Goal: Book appointment/travel/reservation

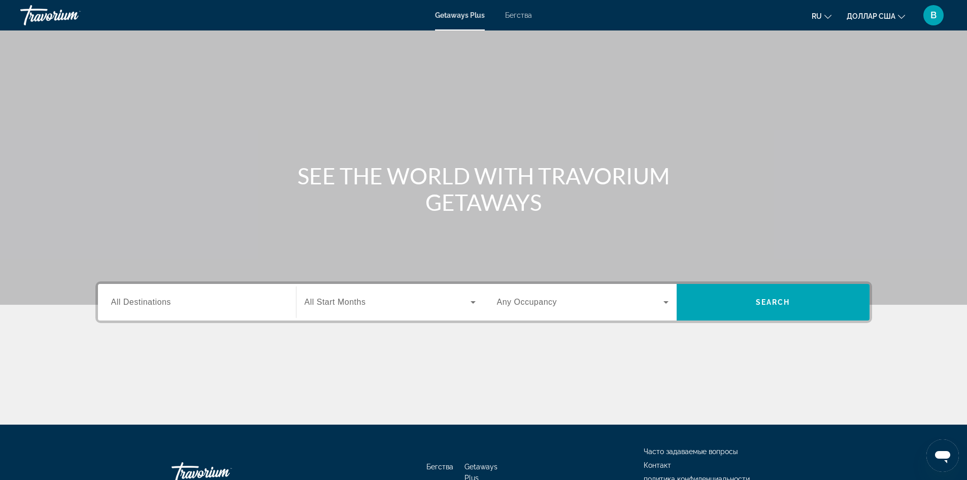
click at [130, 298] on span "All Destinations" at bounding box center [141, 301] width 60 height 9
click at [130, 298] on input "Destination All Destinations" at bounding box center [197, 302] width 172 height 12
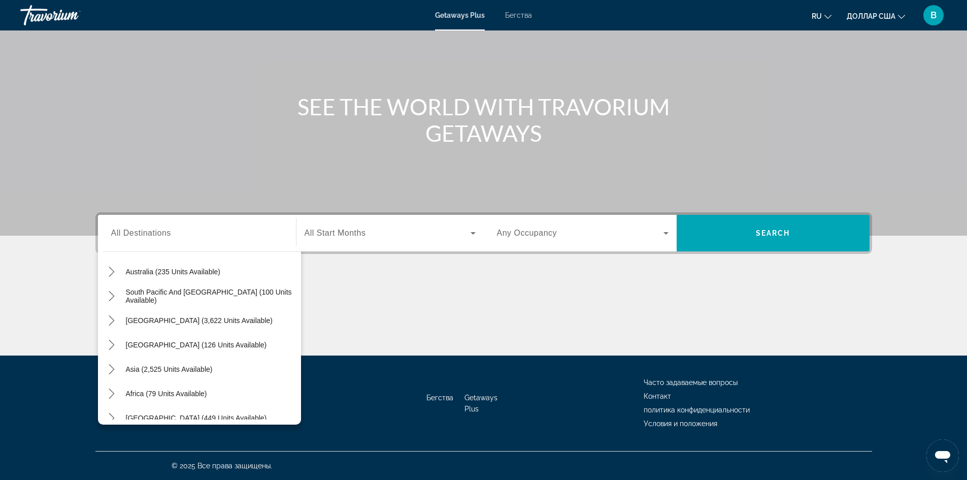
scroll to position [164, 0]
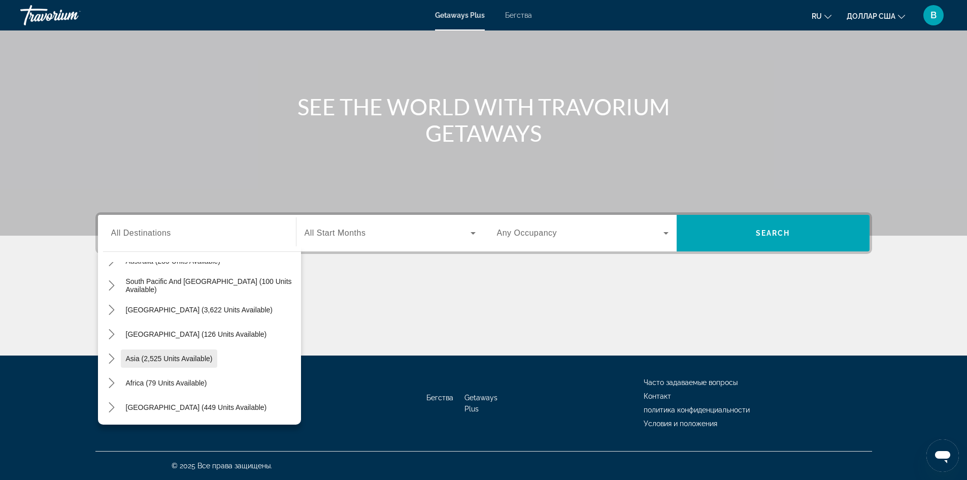
click at [205, 358] on span "Asia (2,525 units available)" at bounding box center [169, 358] width 87 height 8
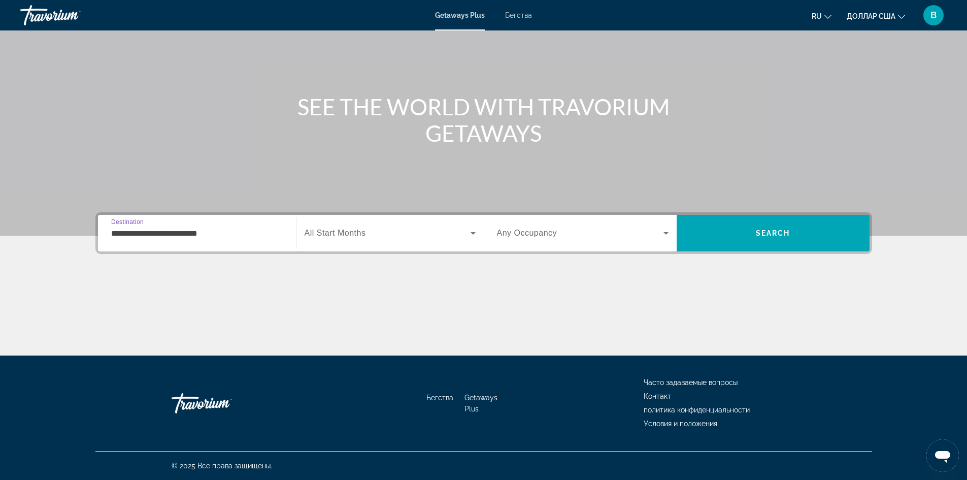
click at [200, 230] on input "**********" at bounding box center [197, 233] width 172 height 12
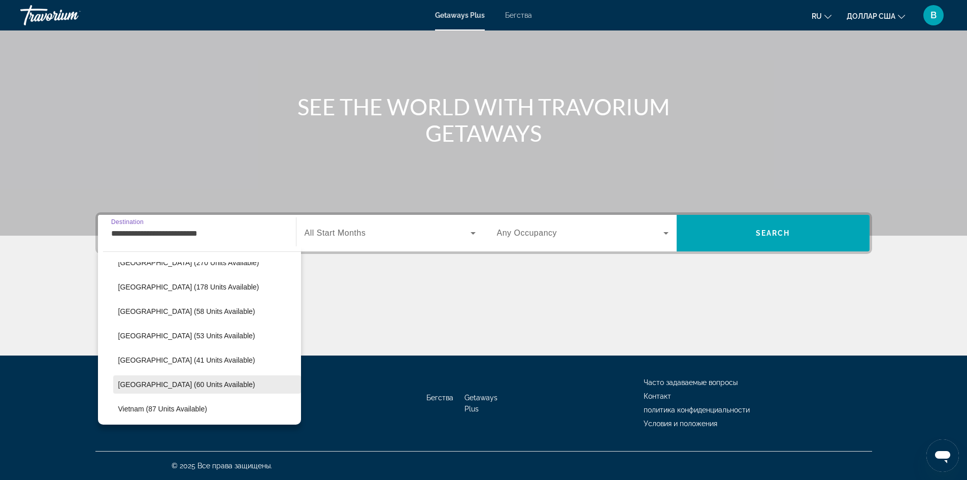
scroll to position [357, 0]
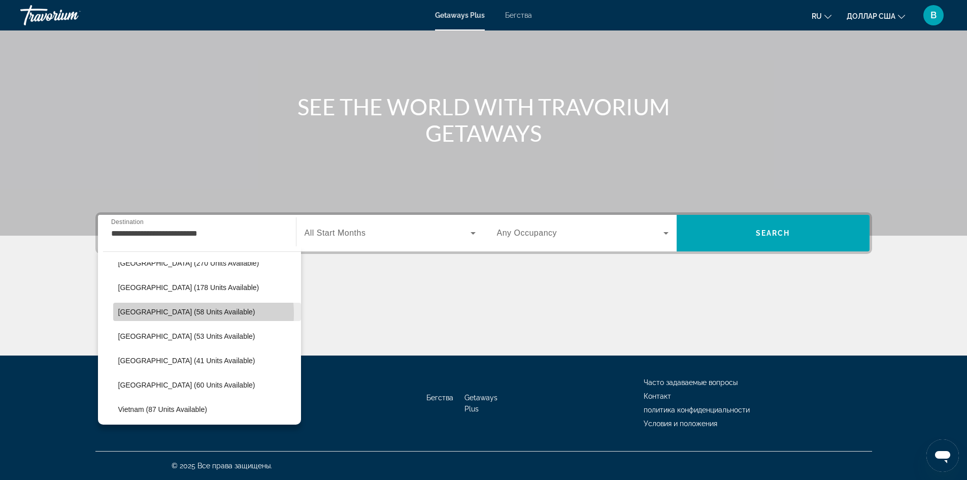
click at [177, 314] on span "[GEOGRAPHIC_DATA] (58 units available)" at bounding box center [186, 312] width 137 height 8
type input "**********"
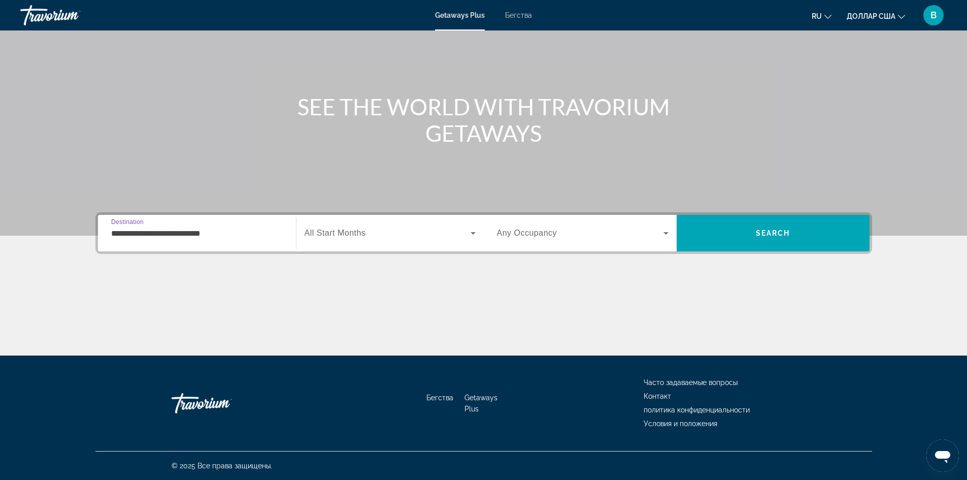
click at [475, 233] on icon "Виджет поиска" at bounding box center [473, 233] width 12 height 12
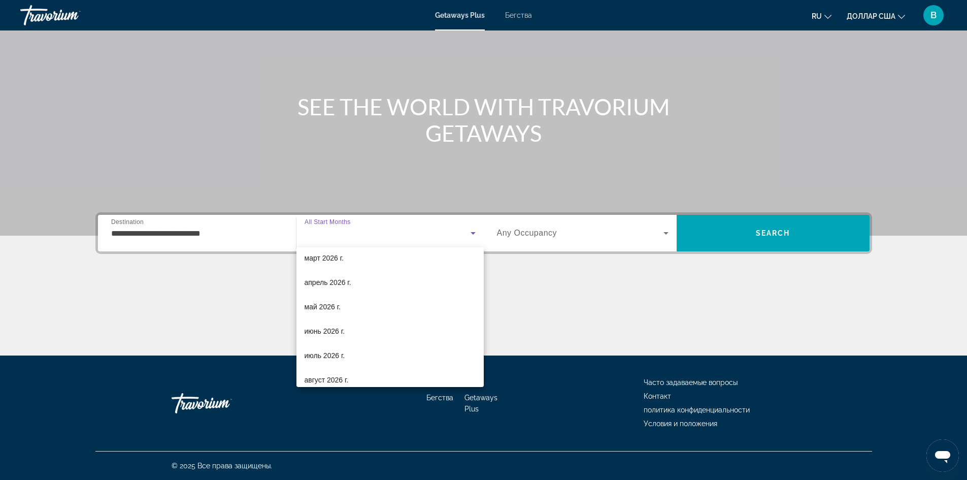
scroll to position [152, 0]
click at [344, 309] on mat-option "май 2026 г." at bounding box center [389, 306] width 187 height 24
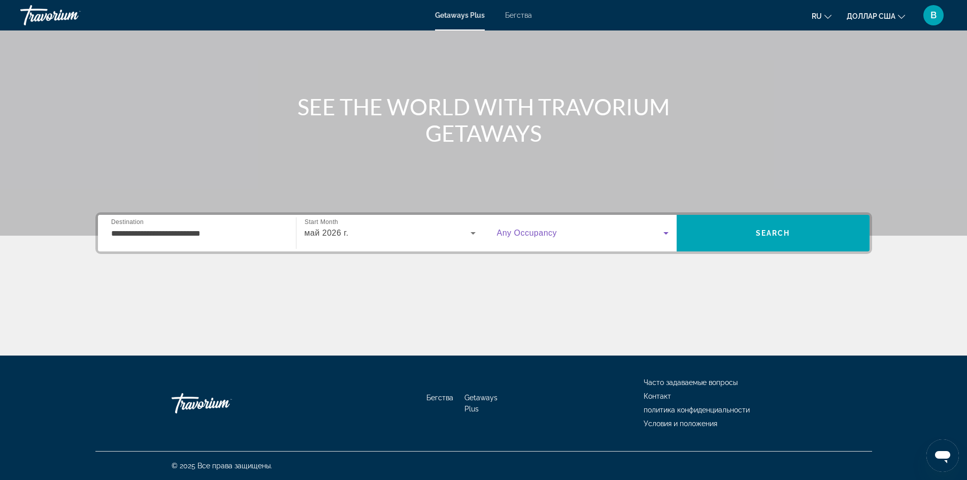
click at [666, 232] on icon "Виджет поиска" at bounding box center [665, 233] width 5 height 3
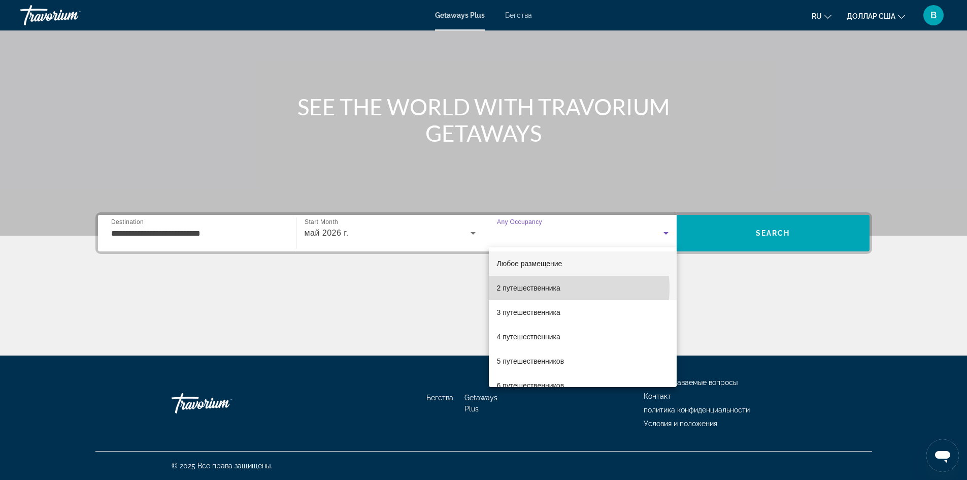
click at [571, 288] on mat-option "2 путешественника" at bounding box center [583, 288] width 188 height 24
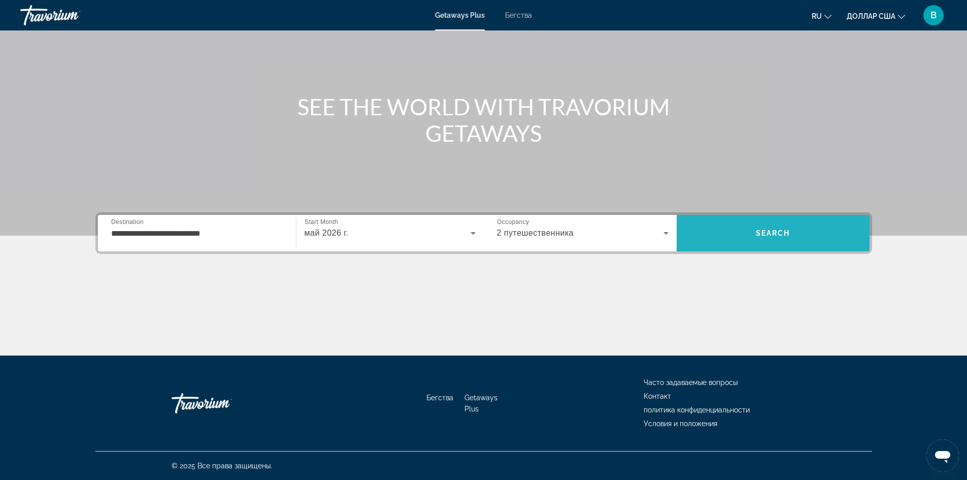
click at [770, 233] on span "Search" at bounding box center [773, 233] width 35 height 8
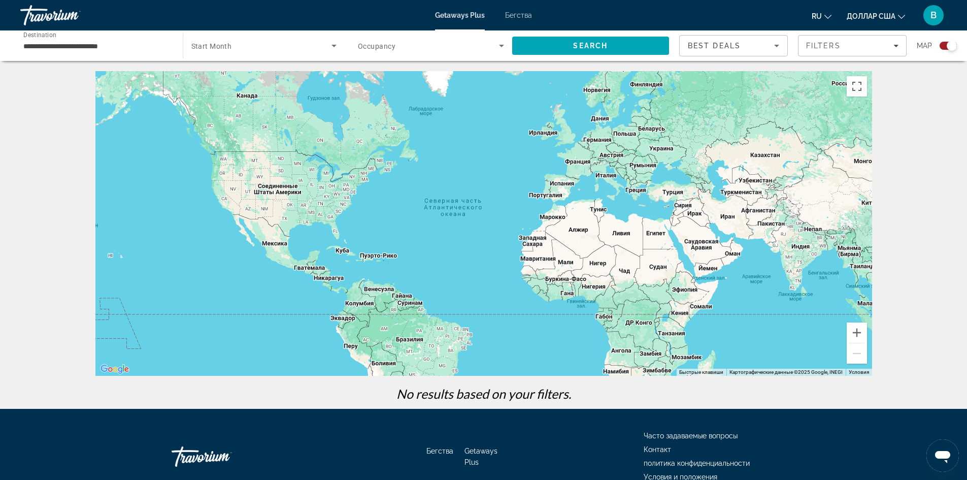
click at [525, 18] on font "Бегства" at bounding box center [518, 15] width 27 height 8
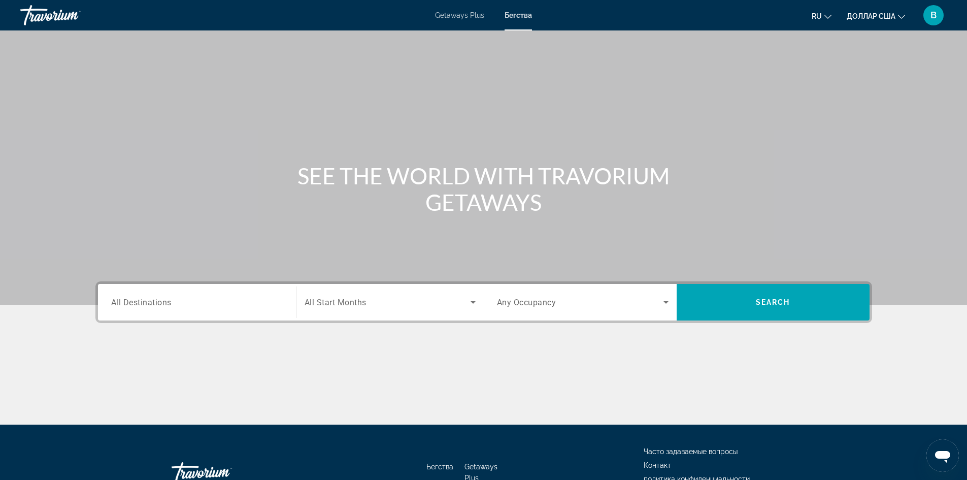
click at [137, 302] on span "All Destinations" at bounding box center [141, 302] width 60 height 10
click at [137, 302] on input "Destination All Destinations" at bounding box center [197, 302] width 172 height 12
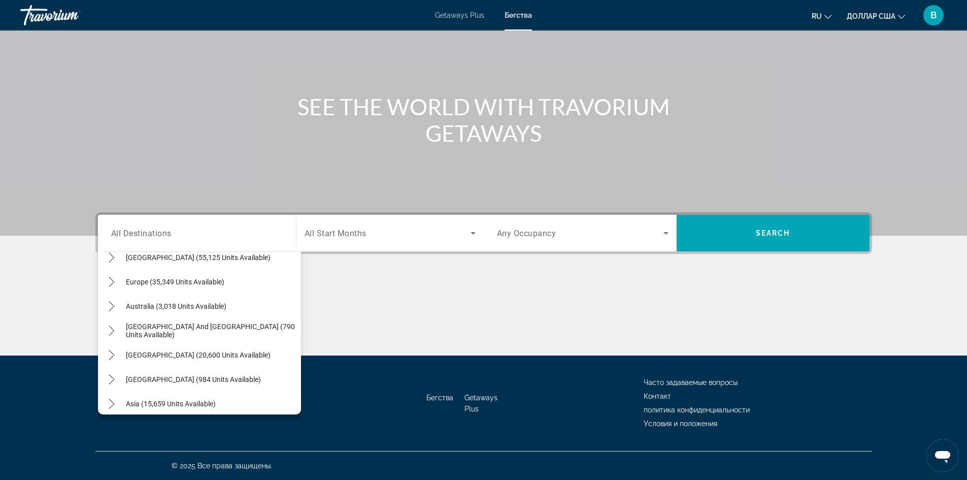
scroll to position [164, 0]
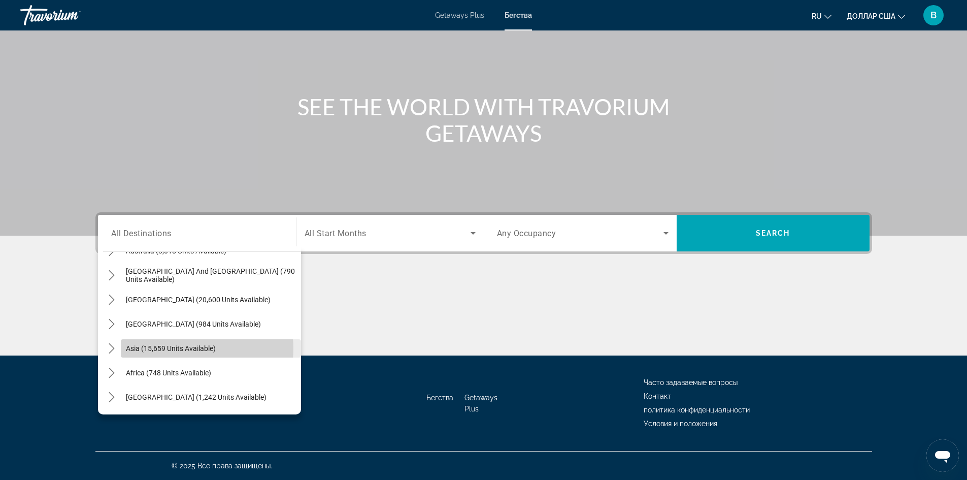
click at [188, 348] on span "Asia (15,659 units available)" at bounding box center [171, 348] width 90 height 8
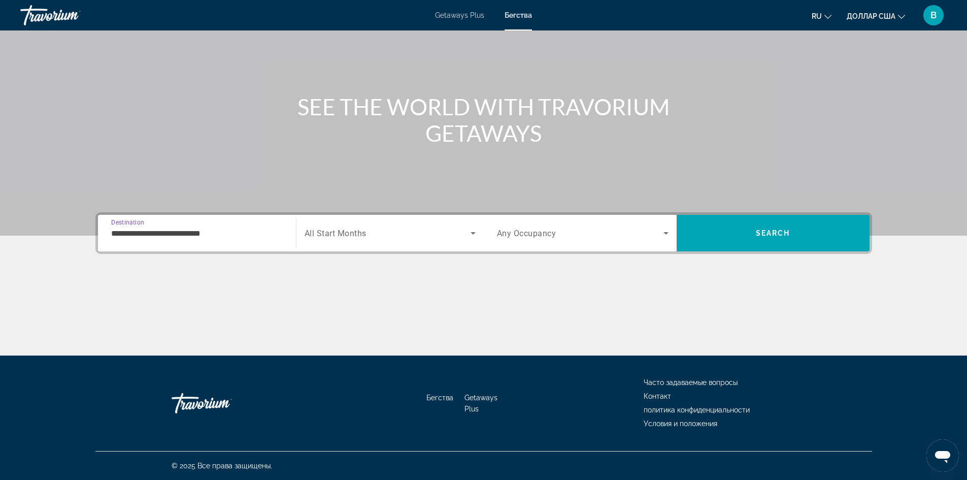
click at [214, 230] on input "**********" at bounding box center [197, 233] width 172 height 12
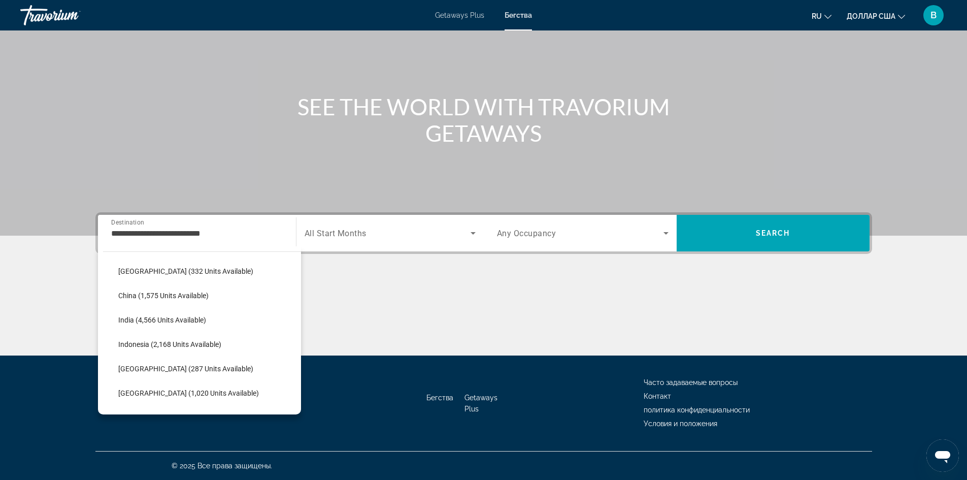
scroll to position [348, 0]
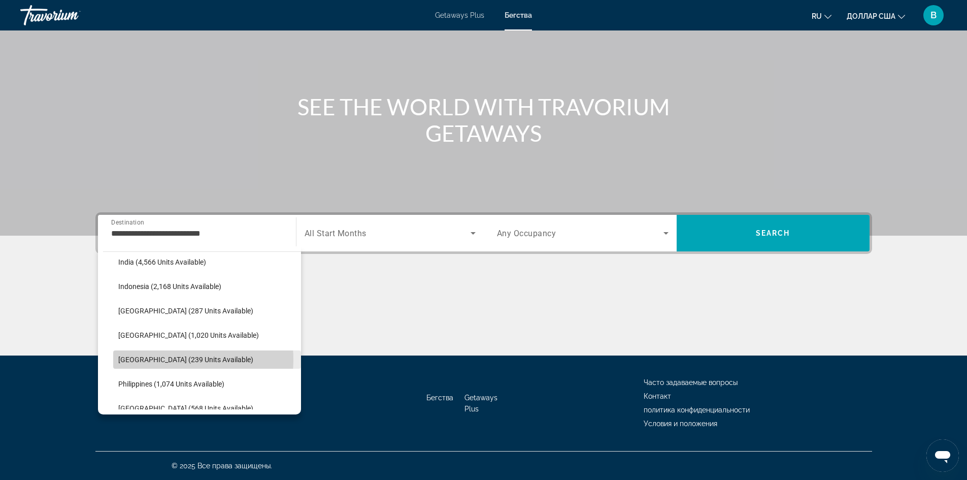
click at [168, 359] on span "[GEOGRAPHIC_DATA] (239 units available)" at bounding box center [185, 359] width 135 height 8
type input "**********"
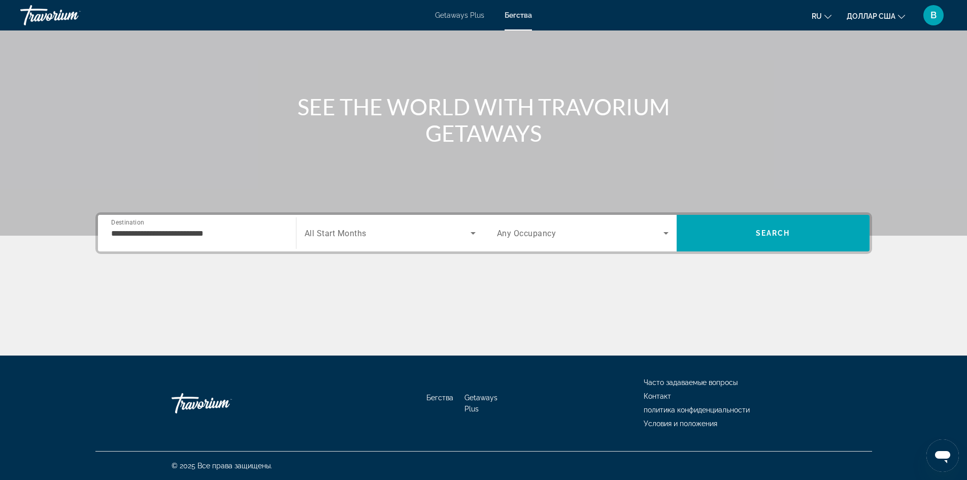
click at [403, 223] on div "Search widget" at bounding box center [390, 233] width 171 height 28
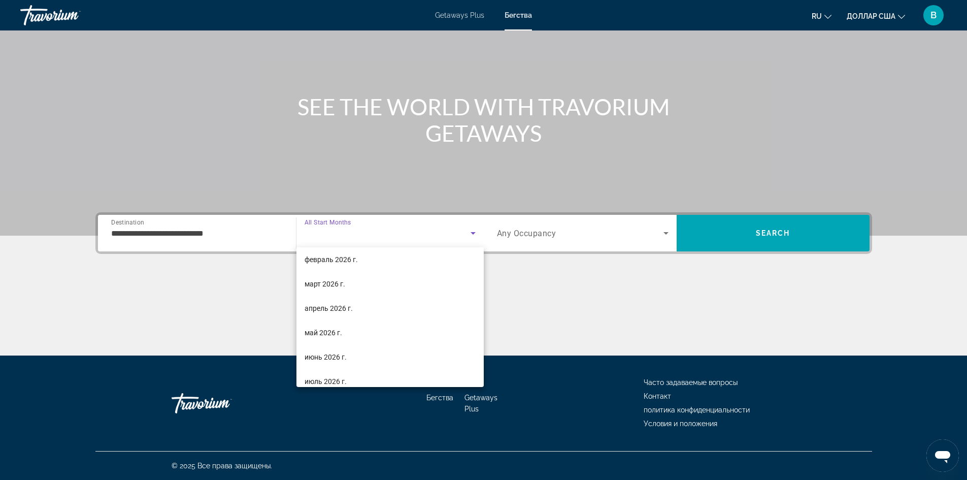
scroll to position [154, 0]
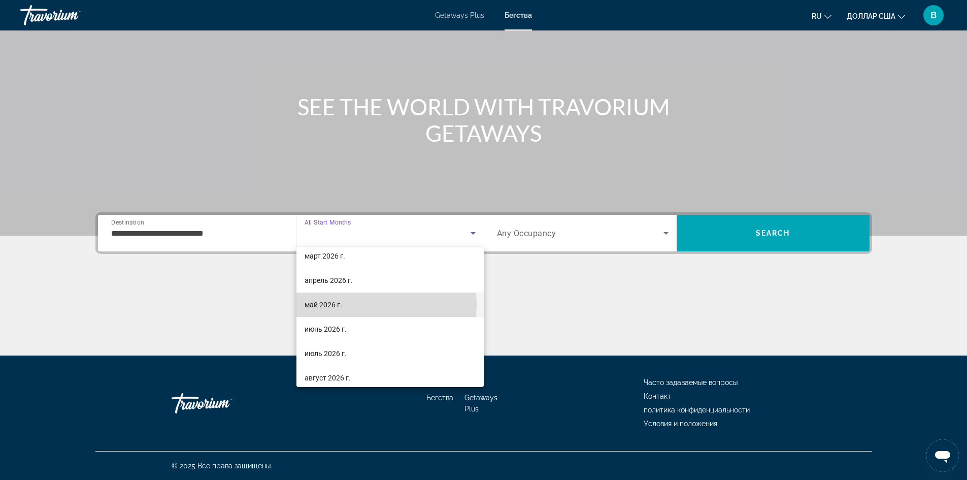
click at [342, 305] on mat-option "май 2026 г." at bounding box center [389, 304] width 187 height 24
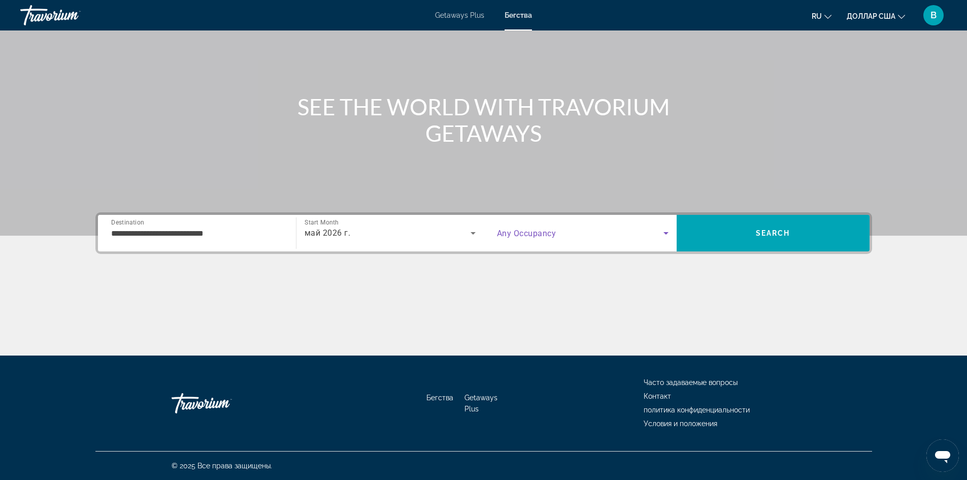
click at [664, 231] on icon "Search widget" at bounding box center [666, 233] width 12 height 12
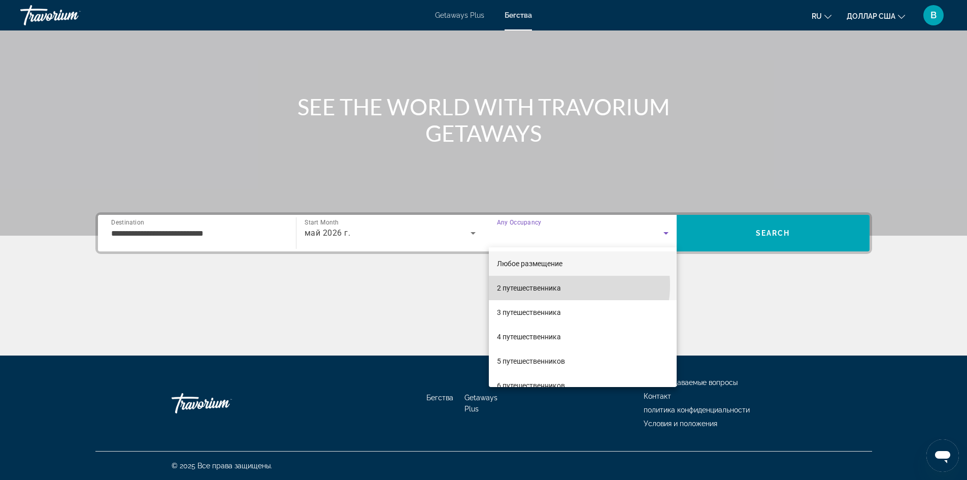
click at [561, 285] on mat-option "2 путешественника" at bounding box center [583, 288] width 188 height 24
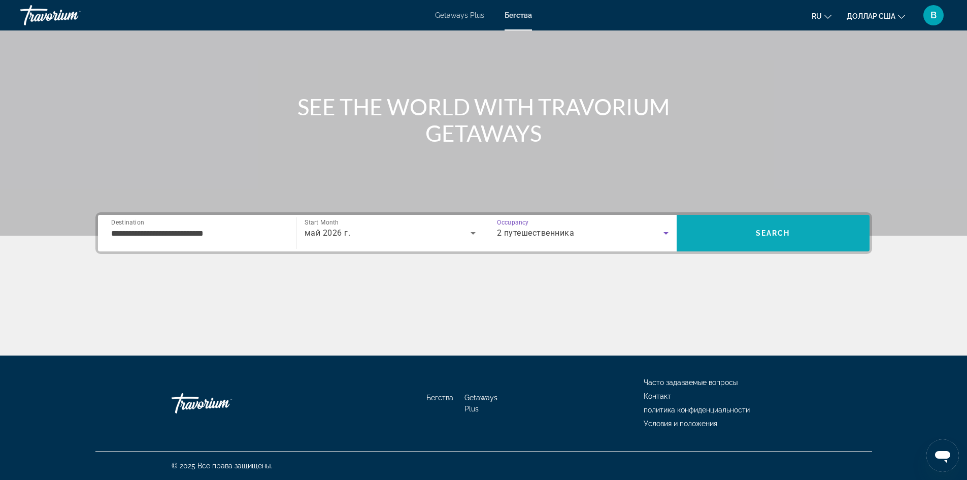
click at [797, 232] on span "Search" at bounding box center [773, 233] width 193 height 24
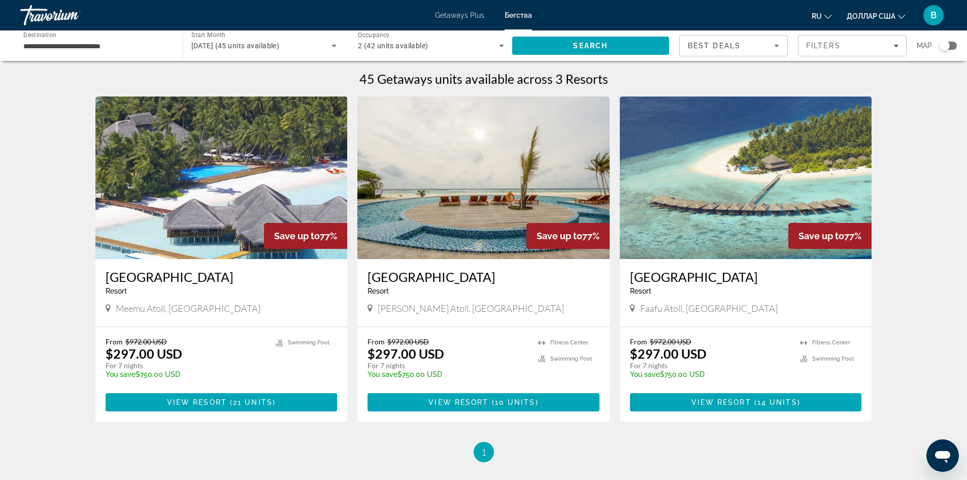
click at [160, 251] on img "Основное содержание" at bounding box center [221, 177] width 252 height 162
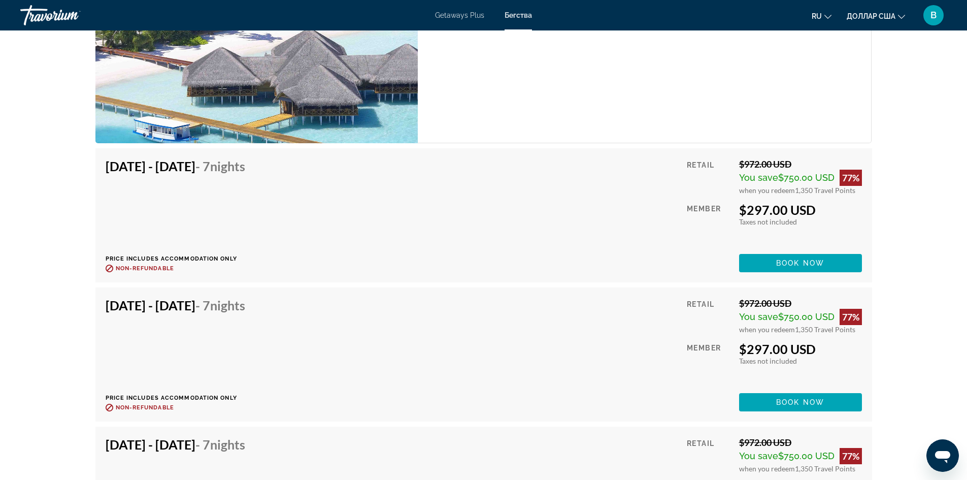
scroll to position [2030, 0]
